Goal: Information Seeking & Learning: Learn about a topic

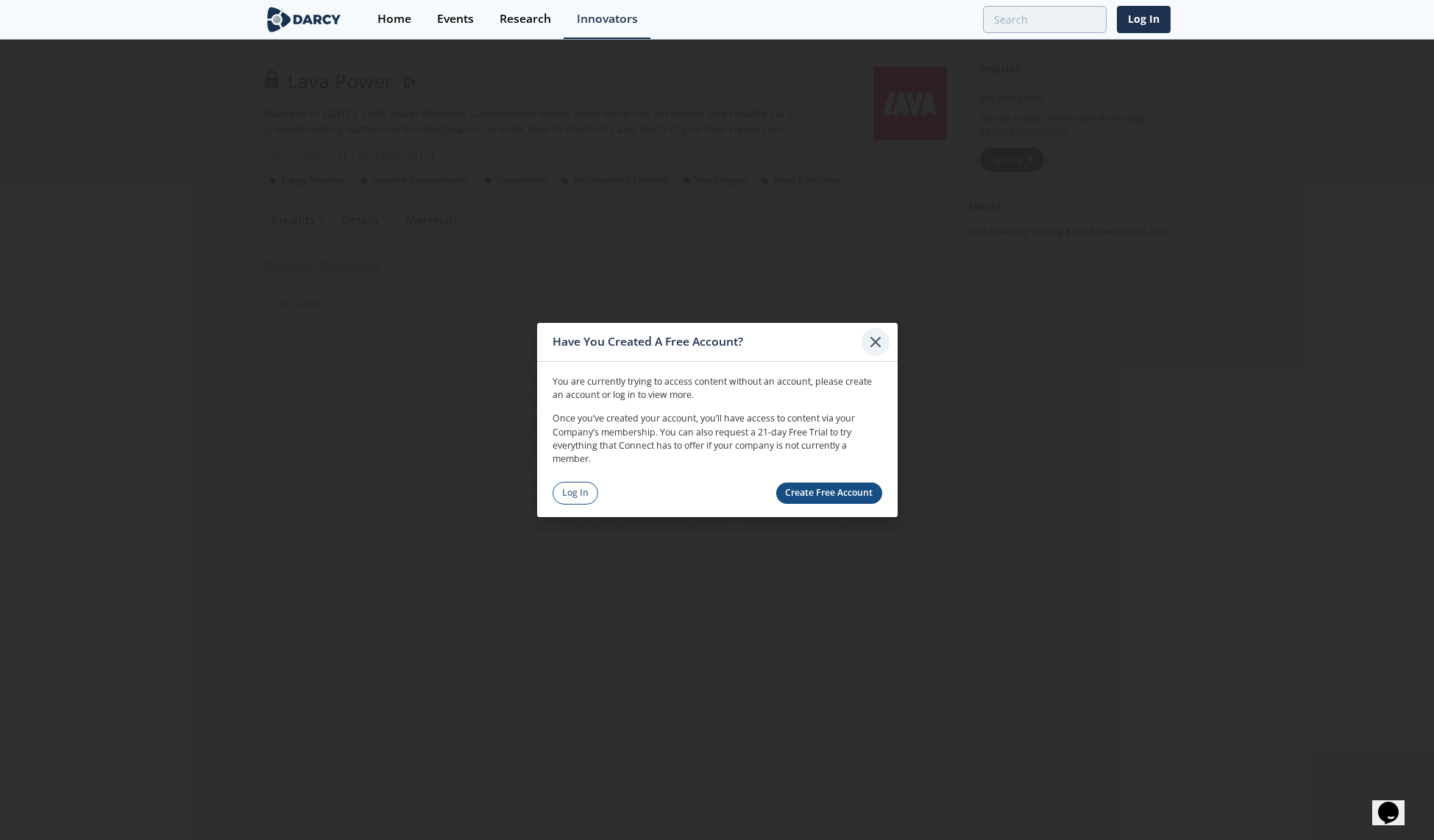
click at [875, 342] on icon at bounding box center [876, 342] width 18 height 18
click at [886, 336] on div at bounding box center [876, 342] width 28 height 28
